Goal: Information Seeking & Learning: Learn about a topic

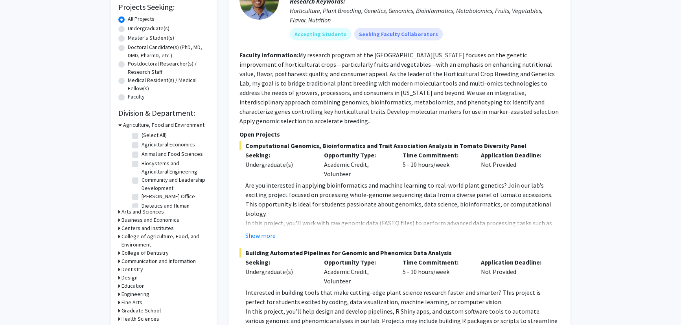
scroll to position [143, 0]
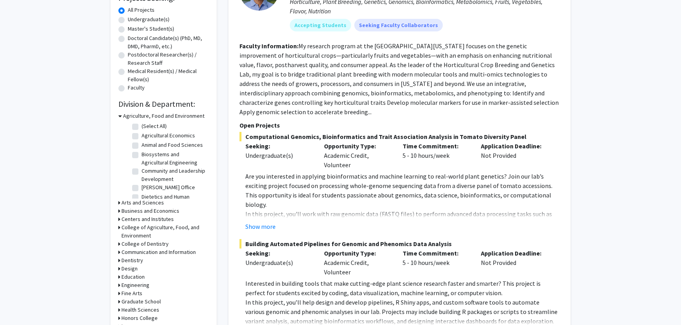
click at [119, 118] on icon at bounding box center [120, 116] width 4 height 8
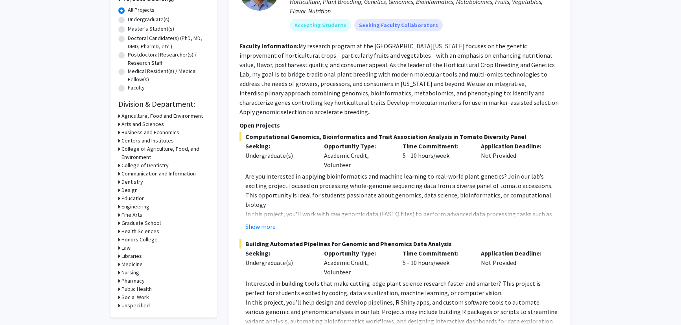
click at [119, 124] on icon at bounding box center [119, 124] width 2 height 8
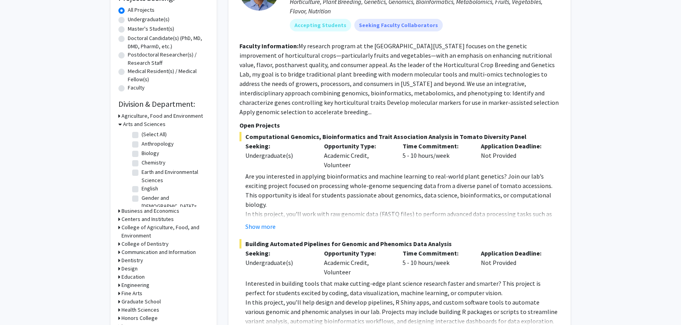
click at [142, 155] on label "Biology" at bounding box center [151, 153] width 18 height 8
click at [142, 154] on input "Biology" at bounding box center [144, 151] width 5 height 5
checkbox input "true"
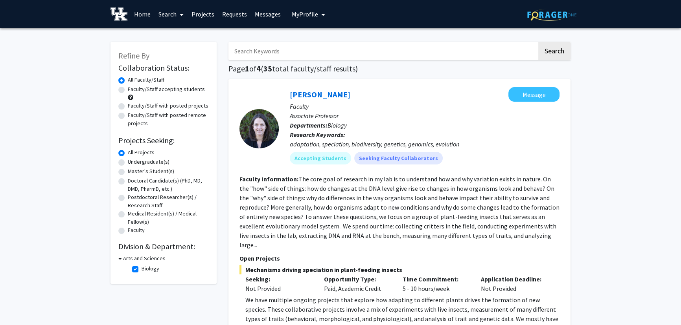
click at [121, 257] on div "Arts and Sciences" at bounding box center [163, 259] width 90 height 8
click at [120, 258] on icon at bounding box center [120, 259] width 4 height 8
click at [119, 259] on icon at bounding box center [119, 259] width 2 height 8
click at [137, 261] on h3 "Arts and Sciences" at bounding box center [144, 259] width 42 height 8
click at [137, 261] on h3 "Arts and Sciences" at bounding box center [142, 259] width 42 height 8
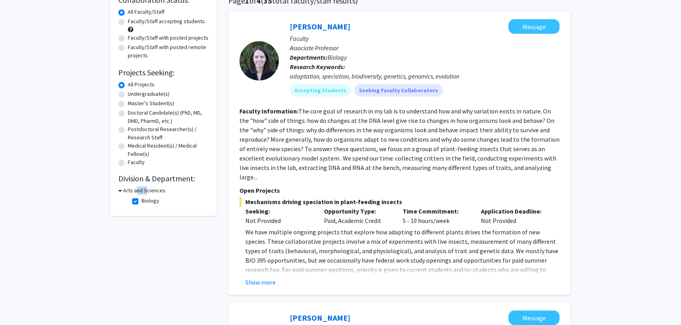
scroll to position [71, 0]
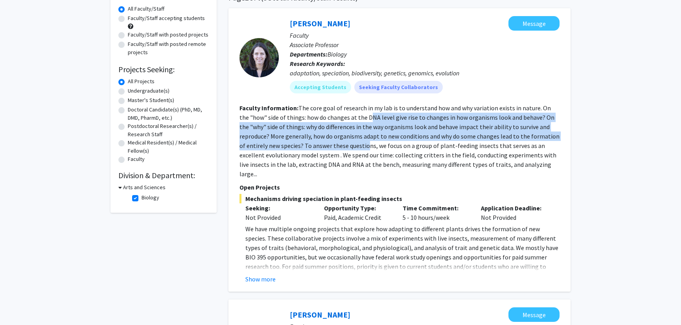
drag, startPoint x: 357, startPoint y: 122, endPoint x: 359, endPoint y: 152, distance: 29.9
click at [359, 152] on section "Faculty Information: The core goal of research in my lab is to understand how a…" at bounding box center [399, 140] width 320 height 75
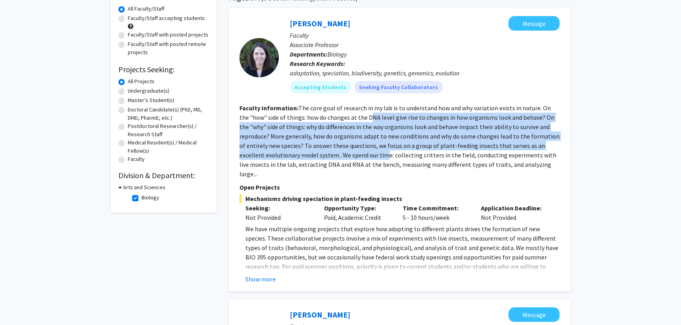
click at [359, 152] on fg-read-more "The core goal of research in my lab is to understand how and why variation exis…" at bounding box center [399, 141] width 320 height 74
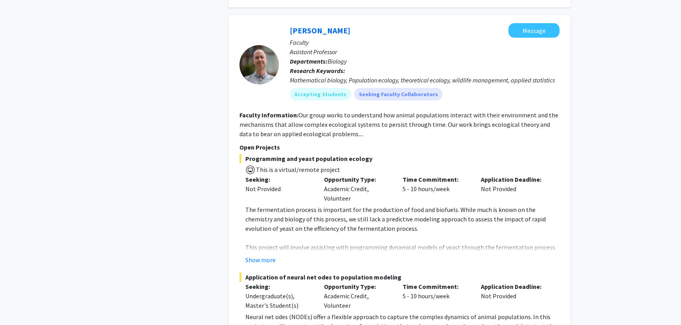
scroll to position [357, 0]
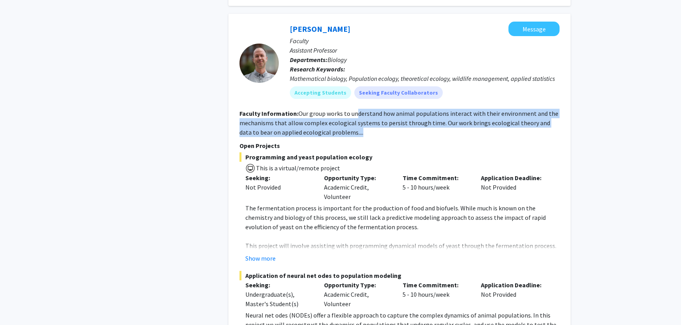
drag, startPoint x: 360, startPoint y: 120, endPoint x: 357, endPoint y: 108, distance: 12.3
click at [357, 109] on section "Faculty Information: Our group works to understand how animal populations inter…" at bounding box center [399, 123] width 320 height 28
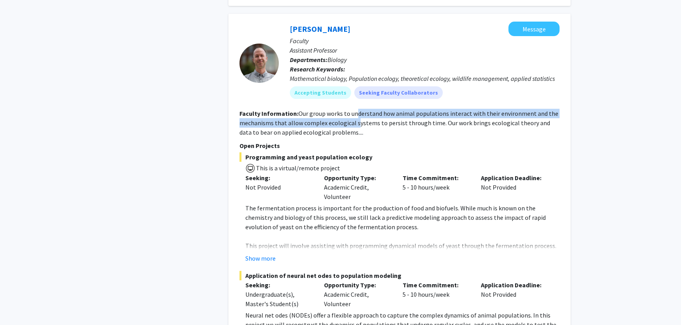
drag, startPoint x: 355, startPoint y: 102, endPoint x: 355, endPoint y: 116, distance: 13.4
click at [355, 116] on fg-read-more "Our group works to understand how animal populations interact with their enviro…" at bounding box center [398, 123] width 319 height 27
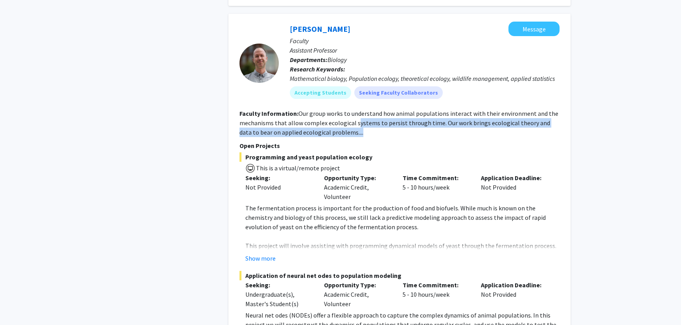
drag, startPoint x: 355, startPoint y: 123, endPoint x: 356, endPoint y: 108, distance: 14.6
click at [356, 109] on section "Faculty Information: Our group works to understand how animal populations inter…" at bounding box center [399, 123] width 320 height 28
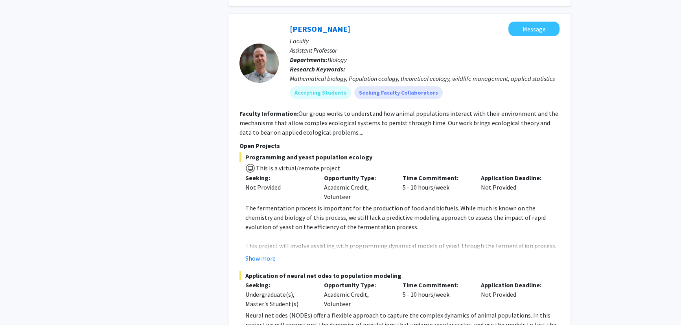
click at [356, 109] on section "Faculty Information: Our group works to understand how animal populations inter…" at bounding box center [399, 123] width 320 height 28
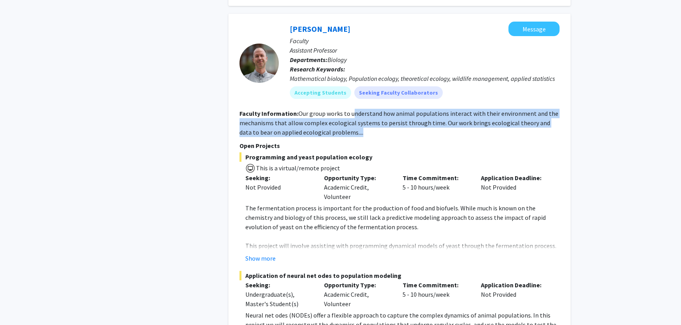
drag, startPoint x: 353, startPoint y: 104, endPoint x: 353, endPoint y: 119, distance: 14.5
click at [353, 119] on section "Faculty Information: Our group works to understand how animal populations inter…" at bounding box center [399, 123] width 320 height 28
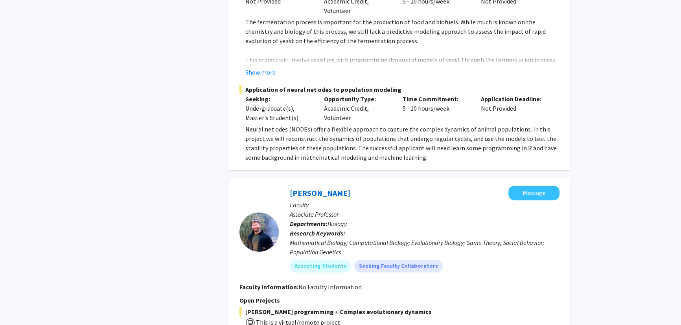
scroll to position [643, 0]
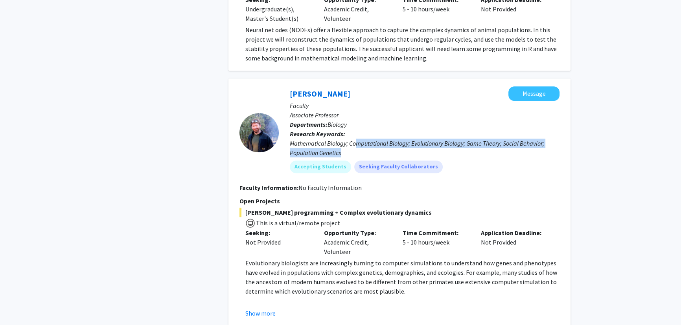
click at [357, 139] on div "Mathematical Biology; Computational Biology; Evolutionary Biology; Game Theory;…" at bounding box center [425, 148] width 270 height 19
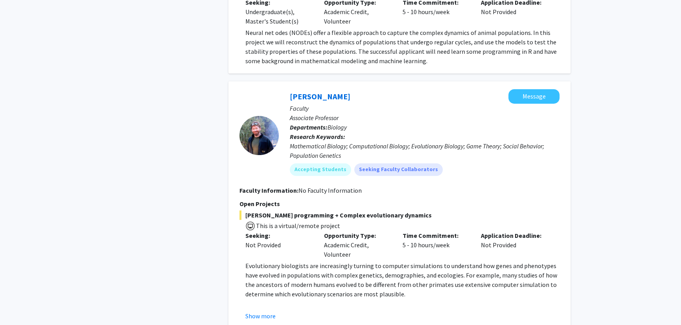
scroll to position [200, 0]
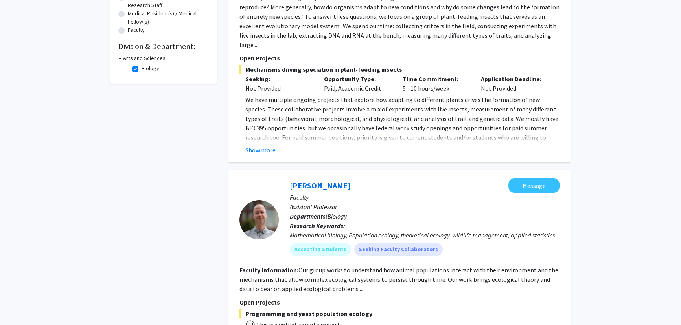
drag, startPoint x: 533, startPoint y: 250, endPoint x: 411, endPoint y: 84, distance: 206.4
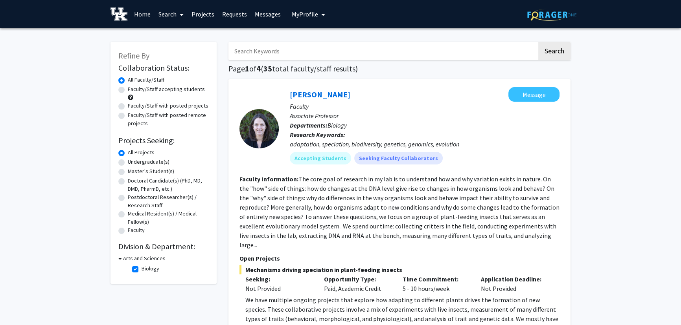
click at [322, 59] on input "Search Keywords" at bounding box center [382, 51] width 309 height 18
click at [131, 272] on fg-checkbox-list "Biology Biology" at bounding box center [169, 269] width 79 height 13
click at [142, 270] on label "Biology" at bounding box center [151, 269] width 18 height 8
click at [142, 270] on input "Biology" at bounding box center [144, 267] width 5 height 5
checkbox input "false"
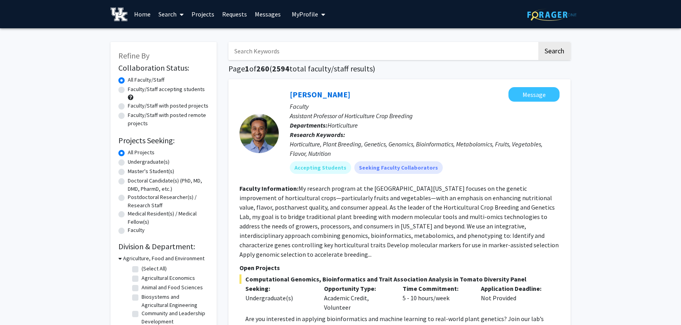
click at [298, 54] on input "Search Keywords" at bounding box center [382, 51] width 309 height 18
type input "biomedical"
click at [538, 42] on button "Search" at bounding box center [554, 51] width 32 height 18
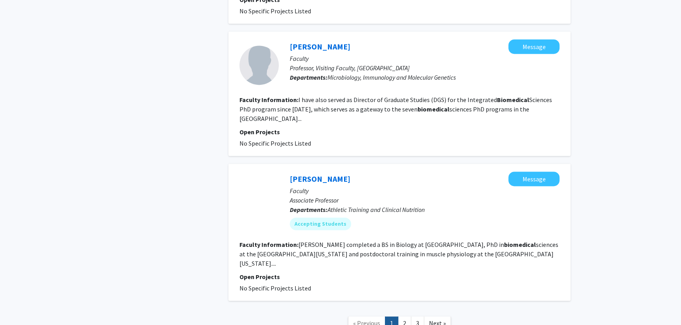
scroll to position [1558, 0]
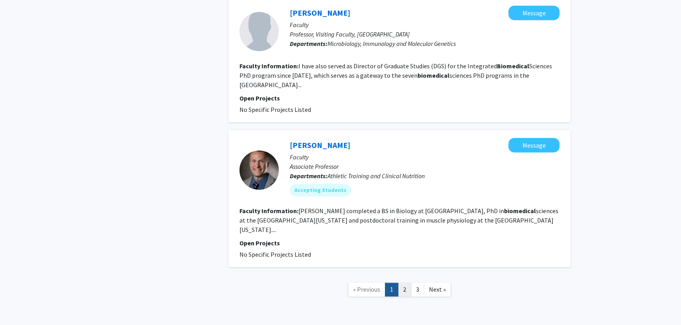
click at [405, 283] on link "2" at bounding box center [404, 290] width 13 height 14
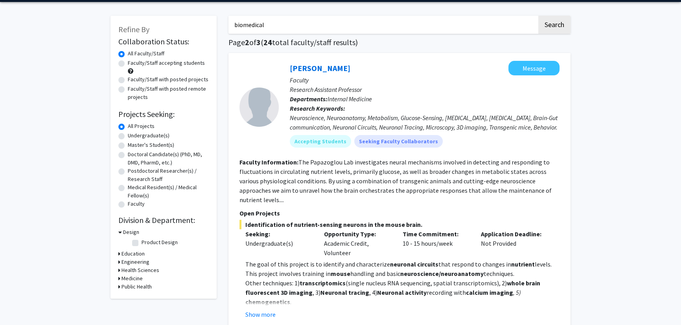
scroll to position [71, 0]
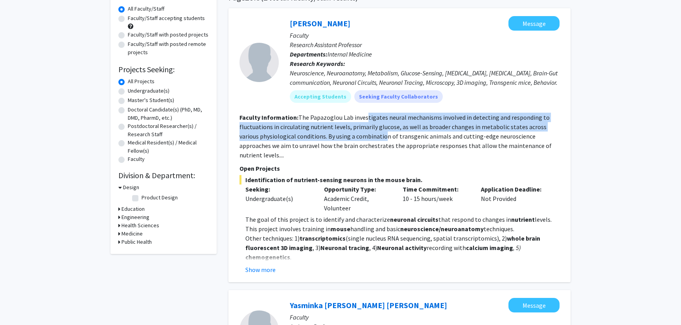
drag, startPoint x: 365, startPoint y: 117, endPoint x: 362, endPoint y: 132, distance: 15.6
click at [362, 132] on fg-read-more "The Papazoglou Lab investigates neural mechanisms involved in detecting and res…" at bounding box center [395, 137] width 312 height 46
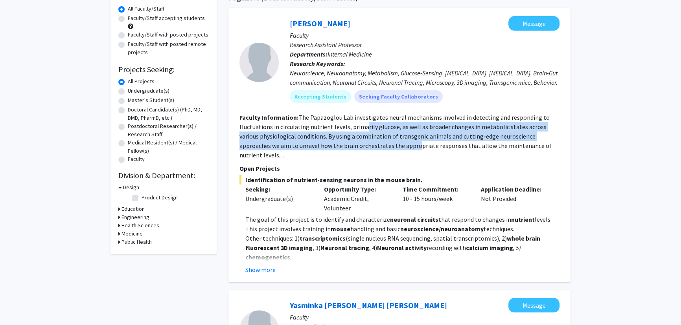
drag, startPoint x: 362, startPoint y: 125, endPoint x: 362, endPoint y: 145, distance: 20.1
click at [362, 145] on fg-read-more "The Papazoglou Lab investigates neural mechanisms involved in detecting and res…" at bounding box center [395, 137] width 312 height 46
drag, startPoint x: 362, startPoint y: 124, endPoint x: 363, endPoint y: 143, distance: 18.9
click at [363, 143] on fg-read-more "The Papazoglou Lab investigates neural mechanisms involved in detecting and res…" at bounding box center [395, 137] width 312 height 46
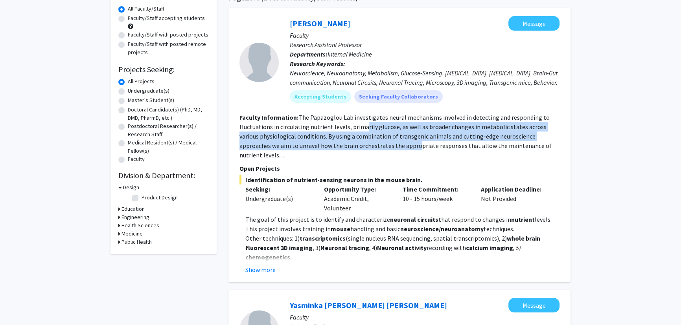
click at [363, 143] on fg-read-more "The Papazoglou Lab investigates neural mechanisms involved in detecting and res…" at bounding box center [395, 137] width 312 height 46
drag, startPoint x: 364, startPoint y: 129, endPoint x: 364, endPoint y: 141, distance: 11.4
click at [364, 141] on section "Faculty Information: The Papazoglou Lab investigates neural mechanisms involved…" at bounding box center [399, 136] width 320 height 47
drag, startPoint x: 364, startPoint y: 125, endPoint x: 364, endPoint y: 144, distance: 19.3
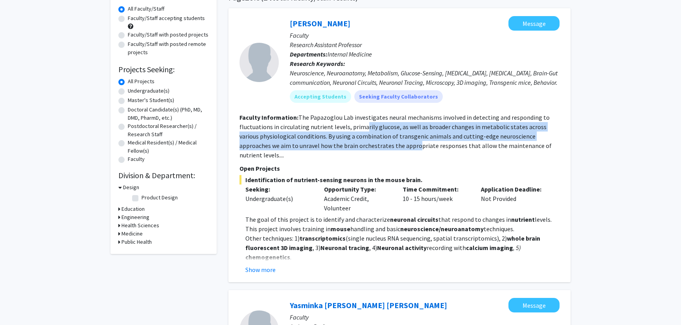
click at [364, 144] on fg-read-more "The Papazoglou Lab investigates neural mechanisms involved in detecting and res…" at bounding box center [395, 137] width 312 height 46
drag, startPoint x: 364, startPoint y: 129, endPoint x: 365, endPoint y: 148, distance: 18.9
click at [365, 148] on fg-read-more "The Papazoglou Lab investigates neural mechanisms involved in detecting and res…" at bounding box center [395, 137] width 312 height 46
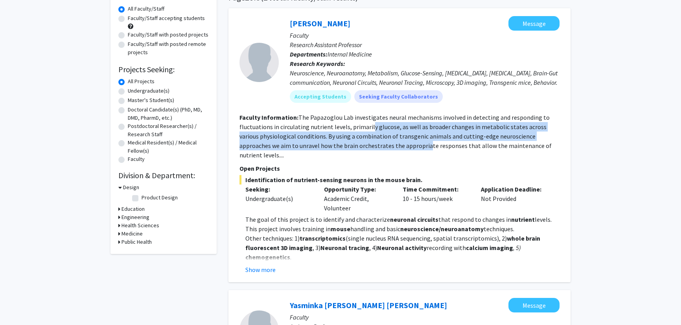
drag, startPoint x: 371, startPoint y: 132, endPoint x: 374, endPoint y: 143, distance: 11.3
click at [374, 143] on fg-read-more "The Papazoglou Lab investigates neural mechanisms involved in detecting and res…" at bounding box center [395, 137] width 312 height 46
drag, startPoint x: 375, startPoint y: 129, endPoint x: 378, endPoint y: 145, distance: 16.4
click at [378, 145] on fg-read-more "The Papazoglou Lab investigates neural mechanisms involved in detecting and res…" at bounding box center [395, 137] width 312 height 46
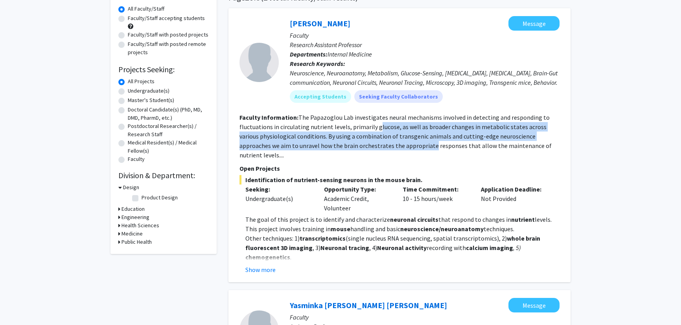
click at [378, 145] on fg-read-more "The Papazoglou Lab investigates neural mechanisms involved in detecting and res…" at bounding box center [395, 137] width 312 height 46
drag, startPoint x: 379, startPoint y: 128, endPoint x: 380, endPoint y: 144, distance: 16.6
click at [380, 144] on fg-read-more "The Papazoglou Lab investigates neural mechanisms involved in detecting and res…" at bounding box center [395, 137] width 312 height 46
drag, startPoint x: 381, startPoint y: 127, endPoint x: 385, endPoint y: 143, distance: 16.5
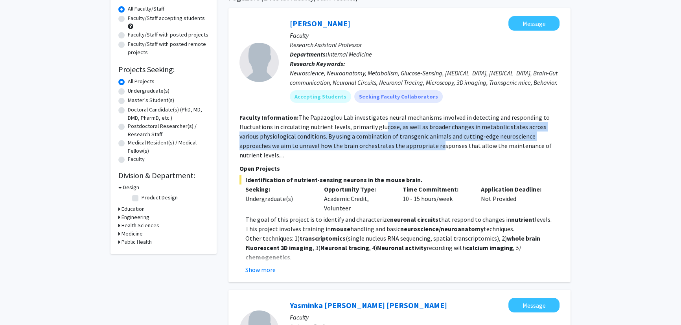
click at [385, 143] on fg-read-more "The Papazoglou Lab investigates neural mechanisms involved in detecting and res…" at bounding box center [395, 137] width 312 height 46
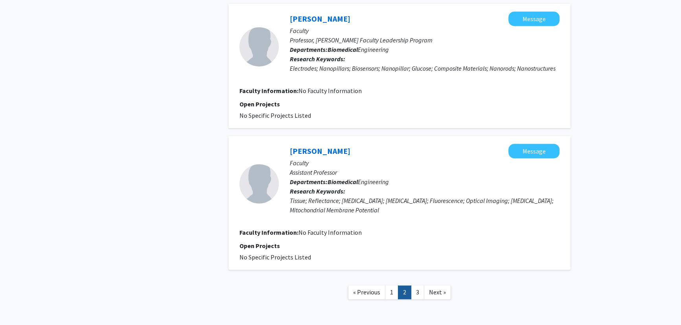
scroll to position [1455, 0]
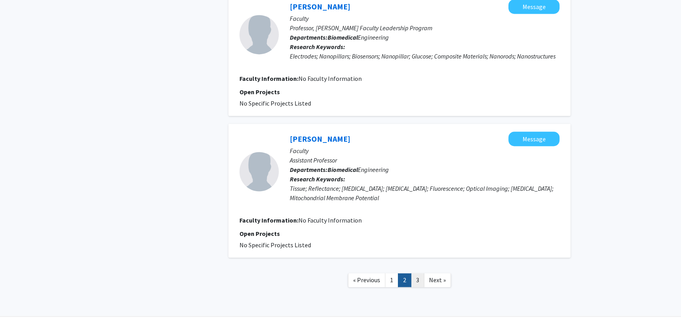
click at [419, 274] on link "3" at bounding box center [417, 281] width 13 height 14
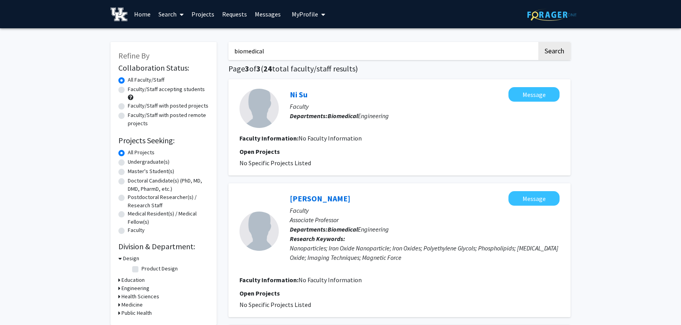
drag, startPoint x: 403, startPoint y: 173, endPoint x: 366, endPoint y: 71, distance: 108.0
click at [173, 17] on link "Search" at bounding box center [170, 14] width 33 height 28
click at [143, 16] on link "Home" at bounding box center [142, 14] width 24 height 28
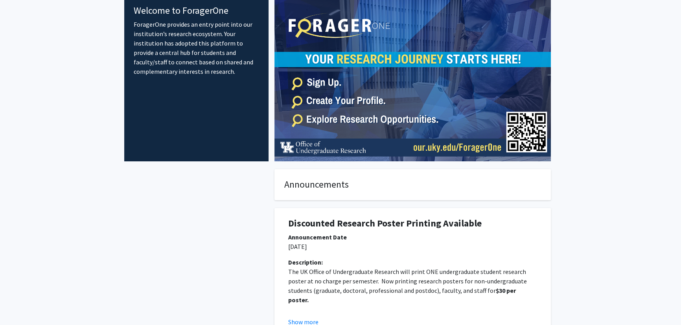
scroll to position [107, 0]
